Goal: Obtain resource: Obtain resource

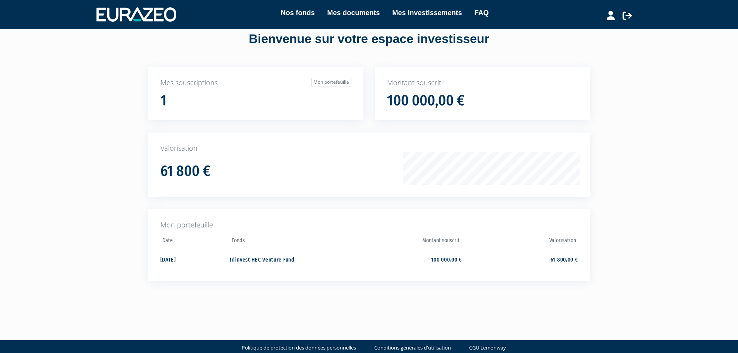
scroll to position [31, 0]
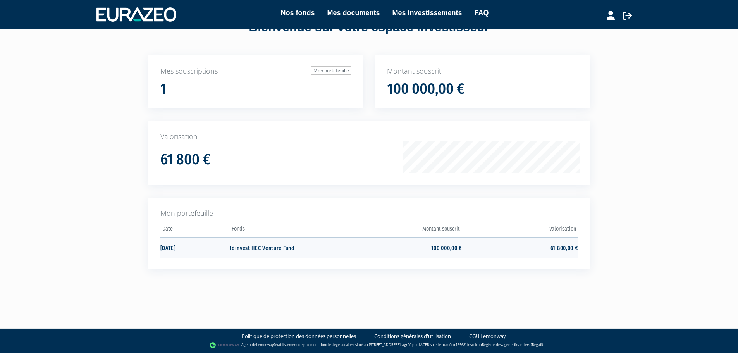
click at [260, 253] on td "Idinvest HEC Venture Fund" at bounding box center [288, 247] width 116 height 21
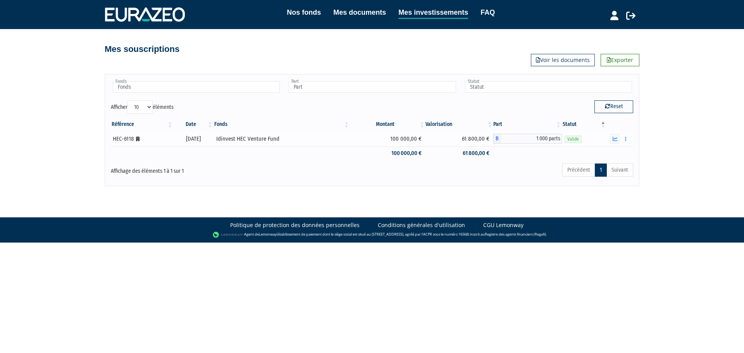
click at [247, 140] on div "Idinvest HEC Venture Fund" at bounding box center [281, 139] width 131 height 8
click at [614, 138] on icon "button" at bounding box center [615, 138] width 5 height 5
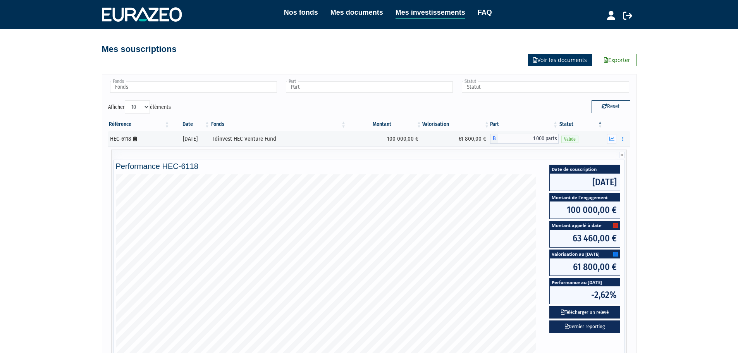
click at [571, 63] on link "Voir les documents" at bounding box center [560, 60] width 64 height 12
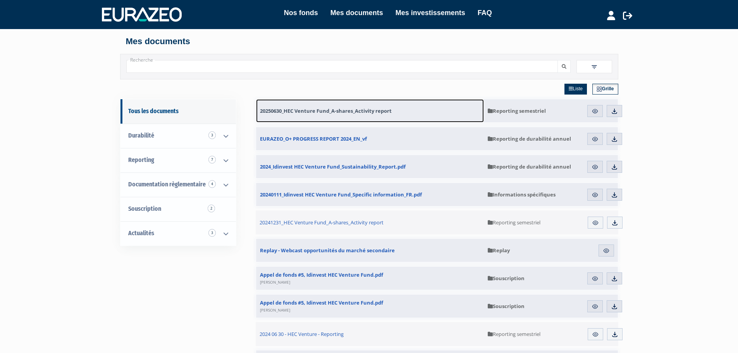
click at [347, 109] on span "20250630_HEC Venture Fund_A-shares_Activity report" at bounding box center [326, 110] width 132 height 7
